Goal: Consume media (video, audio)

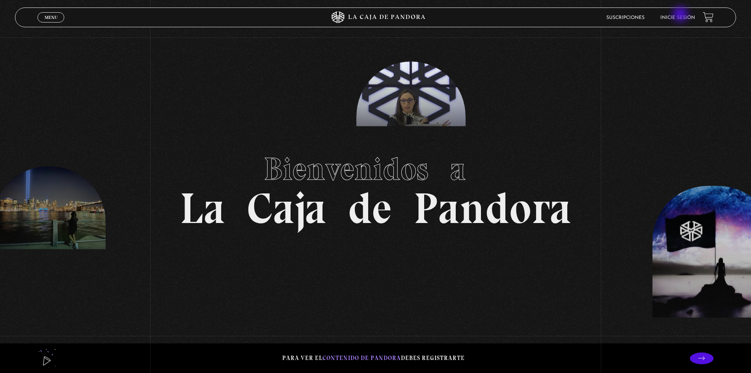
click at [681, 15] on link "Inicie sesión" at bounding box center [677, 17] width 35 height 5
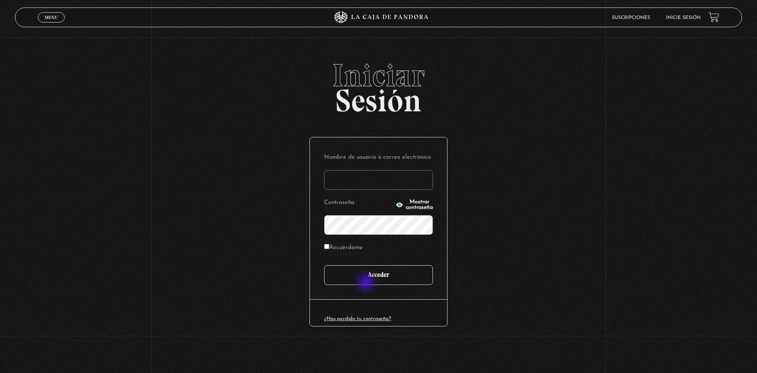
type input "[EMAIL_ADDRESS][DOMAIN_NAME]"
click at [367, 283] on input "Acceder" at bounding box center [378, 275] width 109 height 20
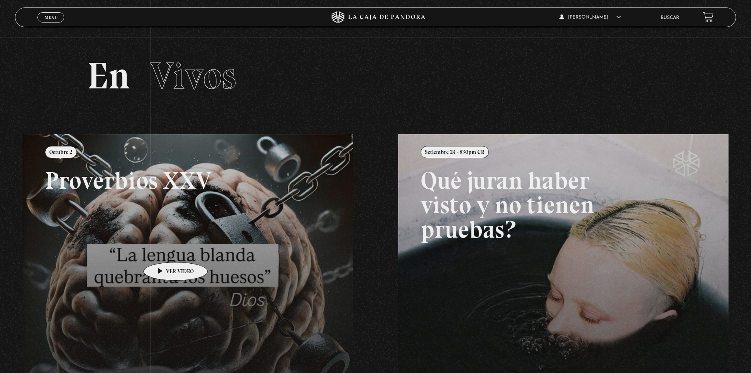
click at [158, 250] on link at bounding box center [397, 320] width 751 height 373
